Goal: Download file/media

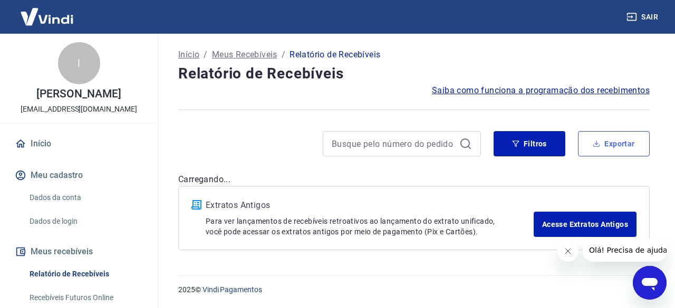
click at [608, 161] on div "Filtros Exportar" at bounding box center [413, 148] width 471 height 34
click at [610, 142] on button "Exportar" at bounding box center [614, 143] width 72 height 25
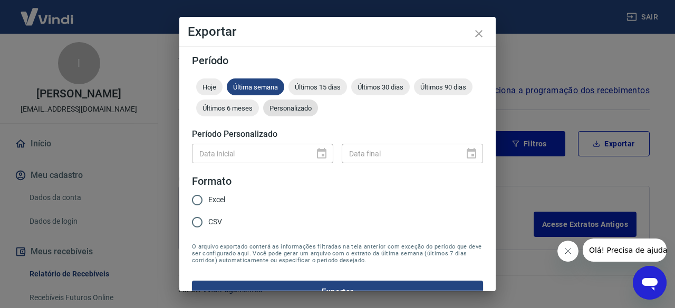
click at [318, 109] on span "Personalizado" at bounding box center [290, 108] width 55 height 8
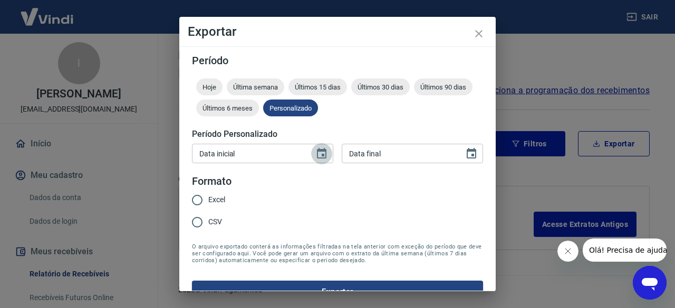
drag, startPoint x: 314, startPoint y: 152, endPoint x: 345, endPoint y: 148, distance: 31.3
click at [317, 152] on icon "Choose date" at bounding box center [321, 153] width 9 height 11
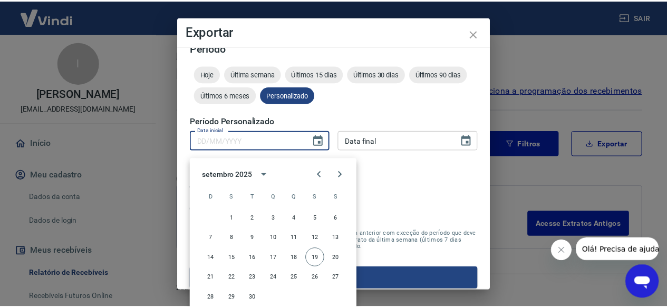
scroll to position [20, 0]
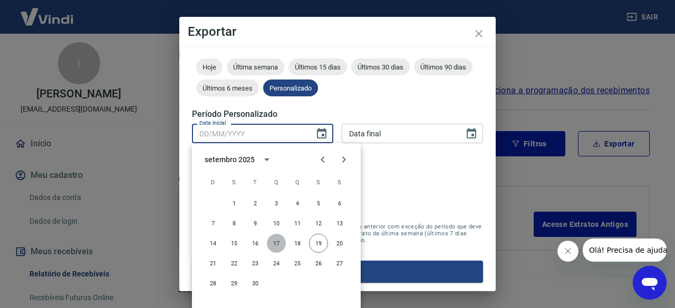
click at [272, 244] on button "17" at bounding box center [276, 243] width 19 height 19
type input "17/09/2025"
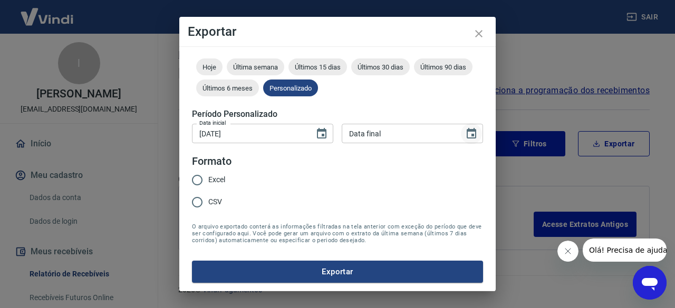
click at [466, 134] on icon "Choose date" at bounding box center [470, 133] width 9 height 11
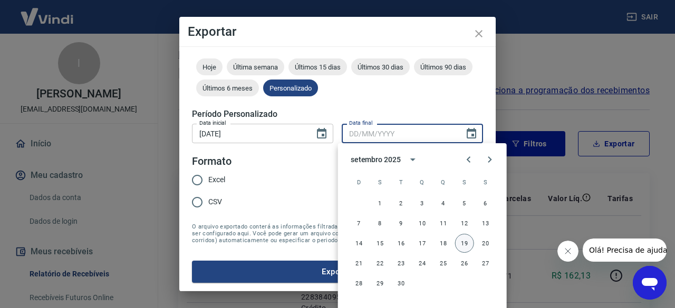
click at [466, 240] on button "19" at bounding box center [464, 243] width 19 height 19
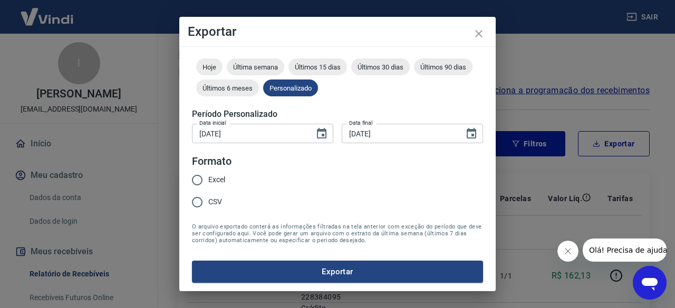
click at [210, 182] on span "Excel" at bounding box center [216, 179] width 17 height 11
click at [470, 138] on button "Choose date, selected date is 19 de set de 2025" at bounding box center [471, 133] width 21 height 21
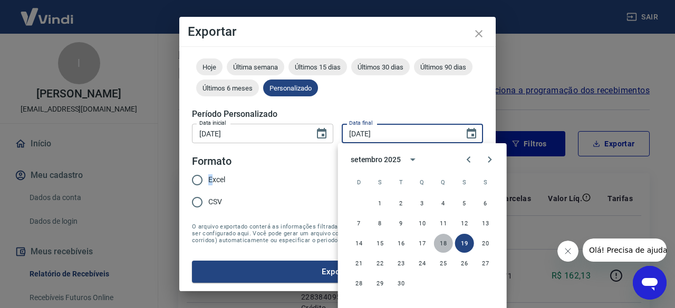
click at [436, 245] on button "18" at bounding box center [443, 243] width 19 height 19
type input "18/09/2025"
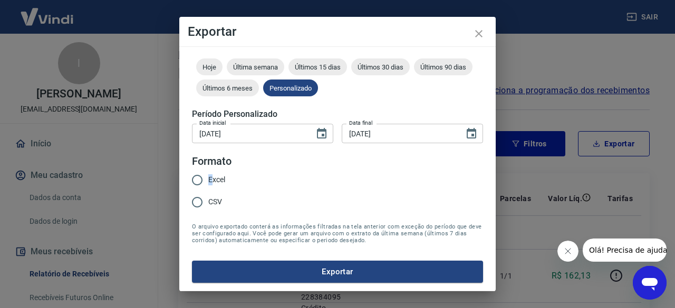
click at [199, 179] on input "Excel" at bounding box center [197, 180] width 22 height 22
radio input "true"
click at [293, 270] on button "Exportar" at bounding box center [337, 272] width 291 height 22
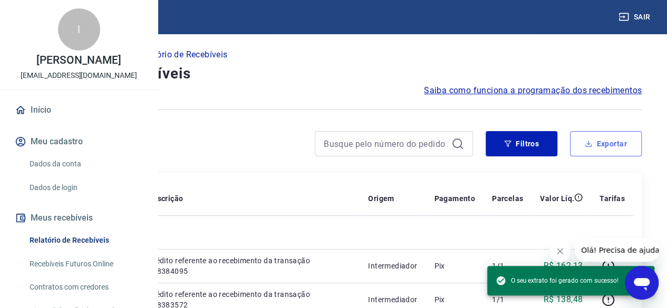
click at [587, 148] on button "Exportar" at bounding box center [606, 143] width 72 height 25
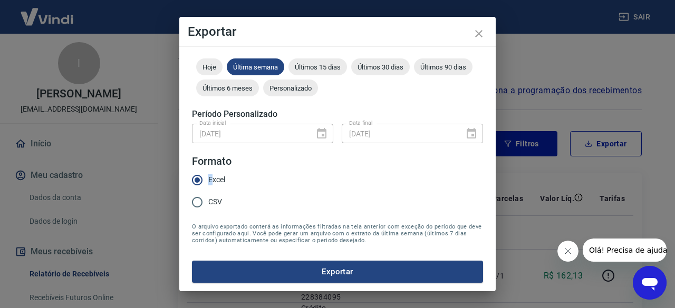
drag, startPoint x: 361, startPoint y: 95, endPoint x: 328, endPoint y: 132, distance: 48.9
click at [358, 99] on div "Hoje Última semana Últimos 15 dias Últimos 30 dias Últimos 90 dias Últimos 6 me…" at bounding box center [337, 80] width 291 height 42
click at [318, 89] on span "Personalizado" at bounding box center [290, 88] width 55 height 8
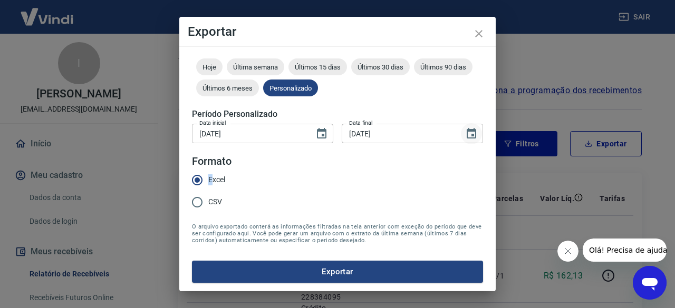
click at [461, 137] on button "Choose date, selected date is 18 de set de 2025" at bounding box center [471, 133] width 21 height 21
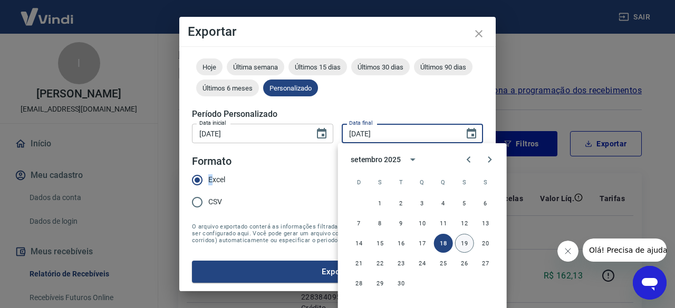
click at [465, 245] on button "19" at bounding box center [464, 243] width 19 height 19
type input "19/09/2025"
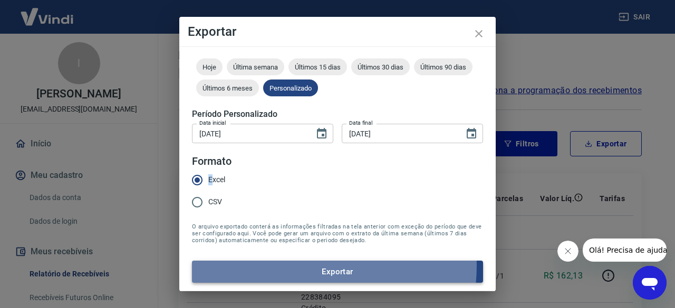
click at [293, 266] on button "Exportar" at bounding box center [337, 272] width 291 height 22
